Goal: Obtain resource: Download file/media

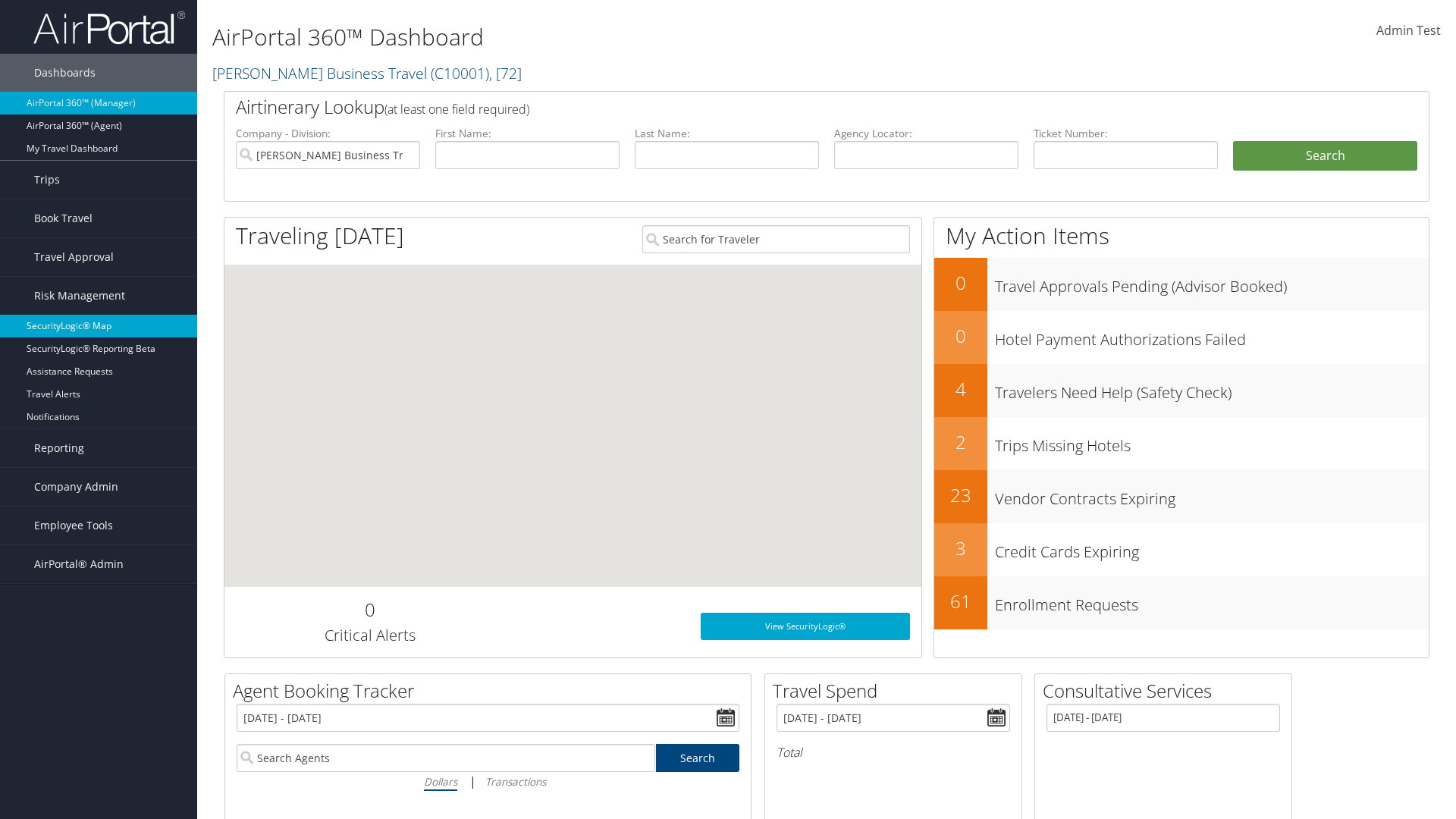
click at [98, 326] on link "SecurityLogic® Map" at bounding box center [98, 326] width 197 height 23
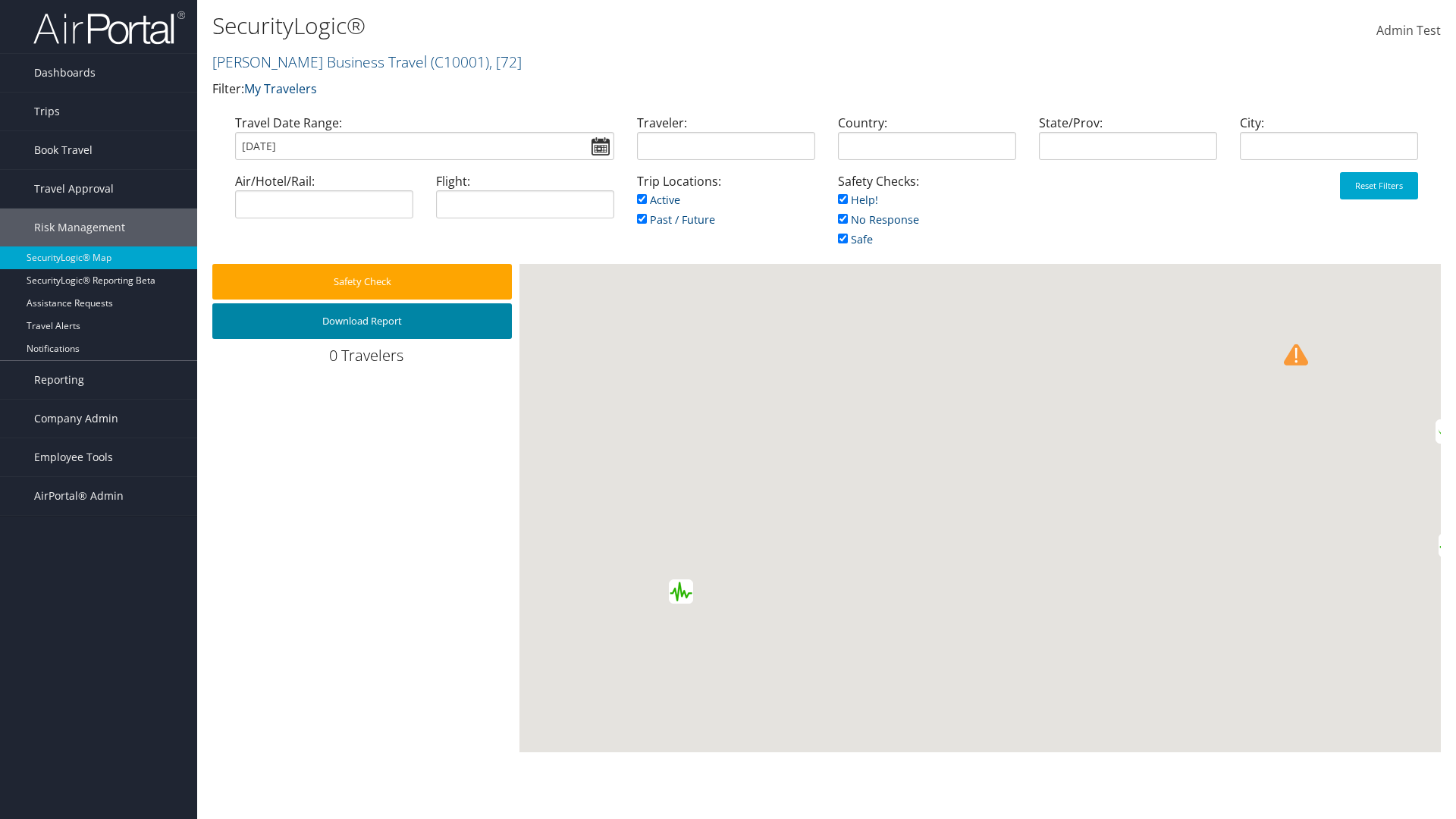
click at [362, 320] on button "Download Report" at bounding box center [362, 321] width 300 height 35
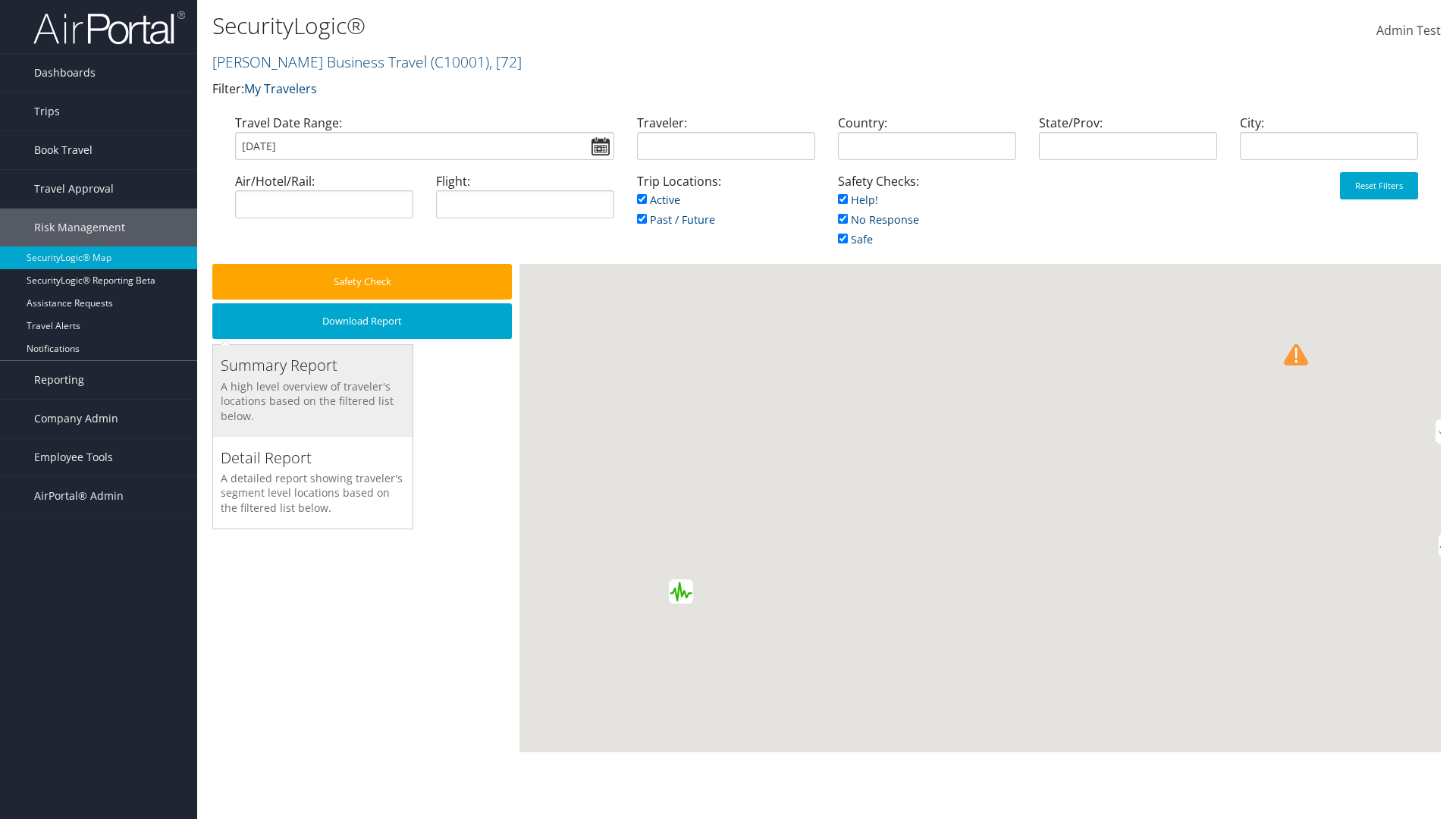
click at [312, 366] on h3 "Summary Report" at bounding box center [313, 365] width 184 height 21
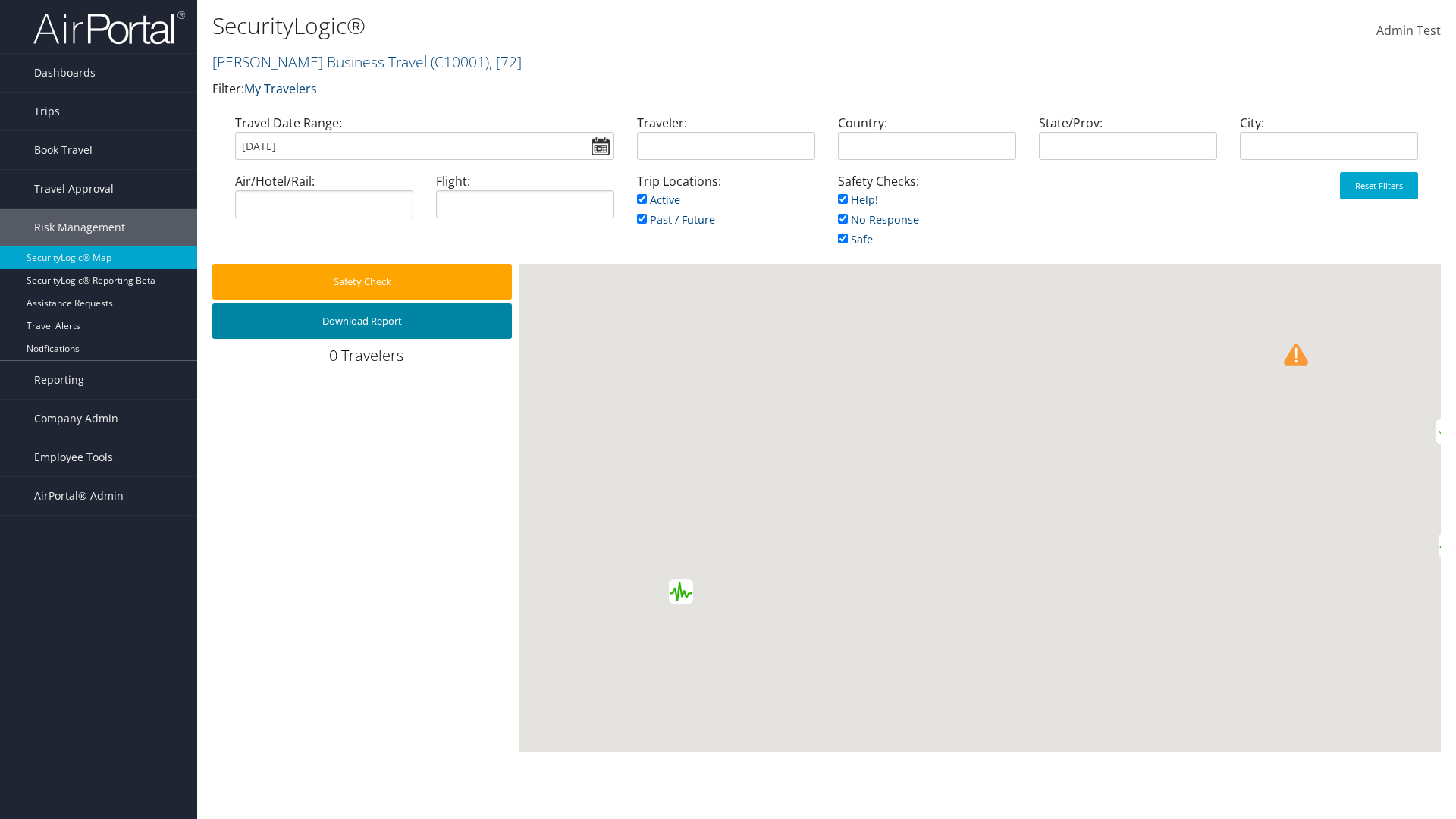
click at [362, 320] on button "Download Report" at bounding box center [362, 321] width 300 height 35
